Goal: Navigation & Orientation: Go to known website

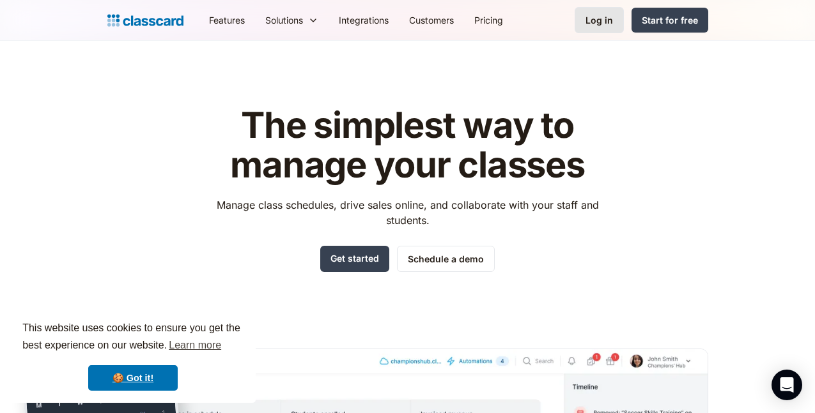
click at [613, 20] on div "Log in" at bounding box center [598, 19] width 27 height 13
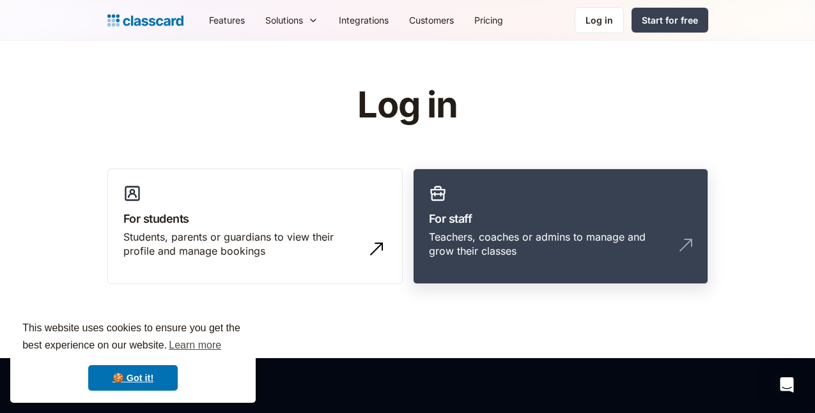
click at [666, 240] on div "Teachers, coaches or admins to manage and grow their classes" at bounding box center [548, 244] width 238 height 29
